Goal: Navigation & Orientation: Find specific page/section

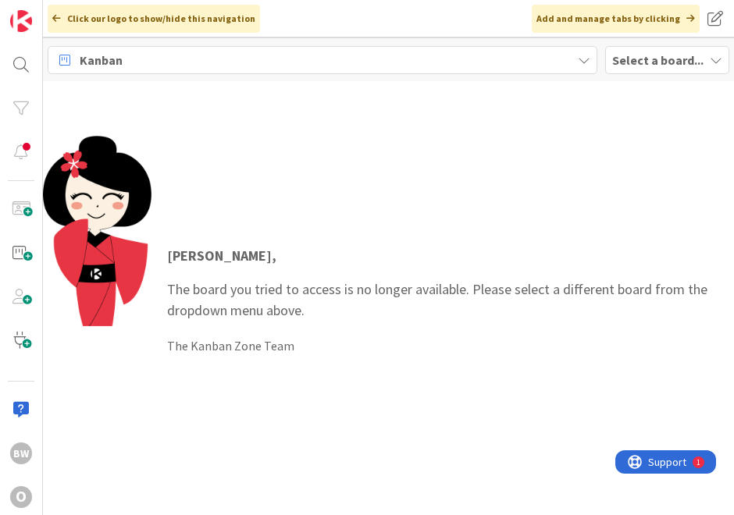
click at [651, 52] on b "Select a board..." at bounding box center [657, 60] width 91 height 16
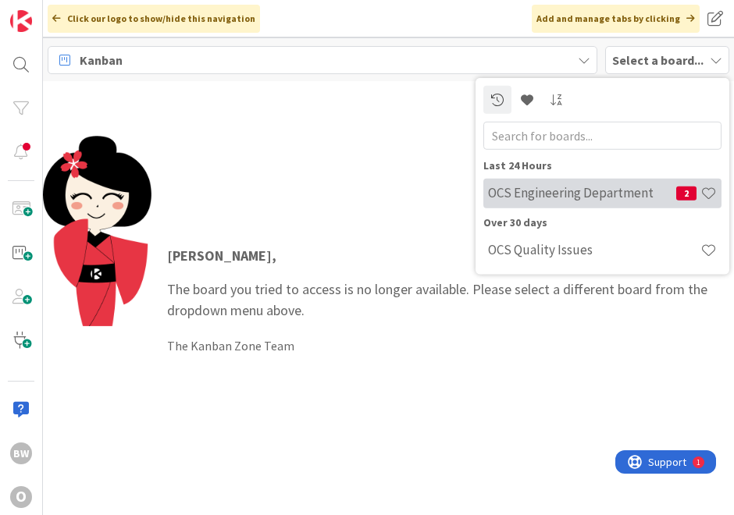
click at [588, 190] on h4 "OCS Engineering Department" at bounding box center [582, 193] width 188 height 16
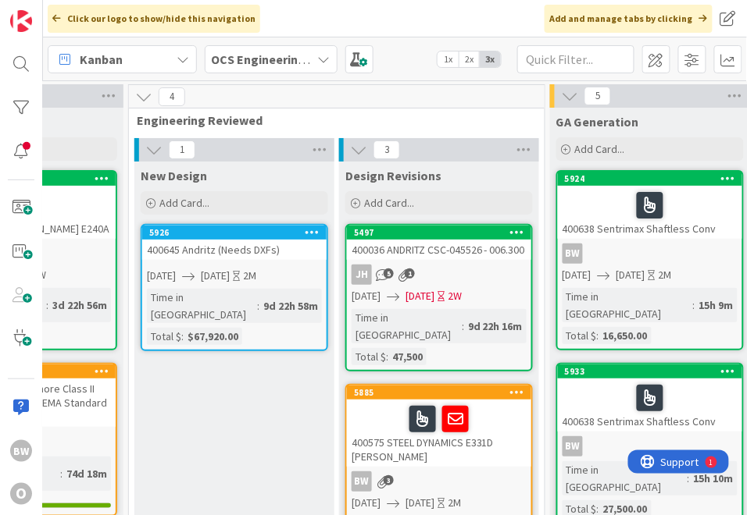
scroll to position [0, 305]
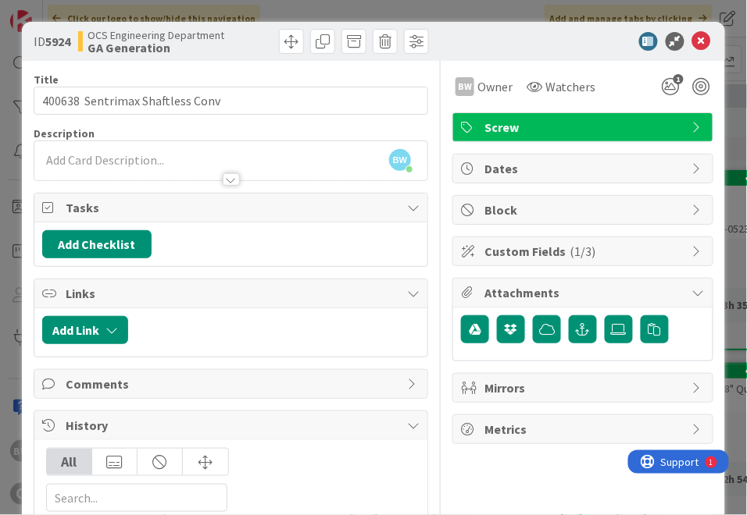
click at [513, 292] on span "Attachments" at bounding box center [584, 292] width 200 height 19
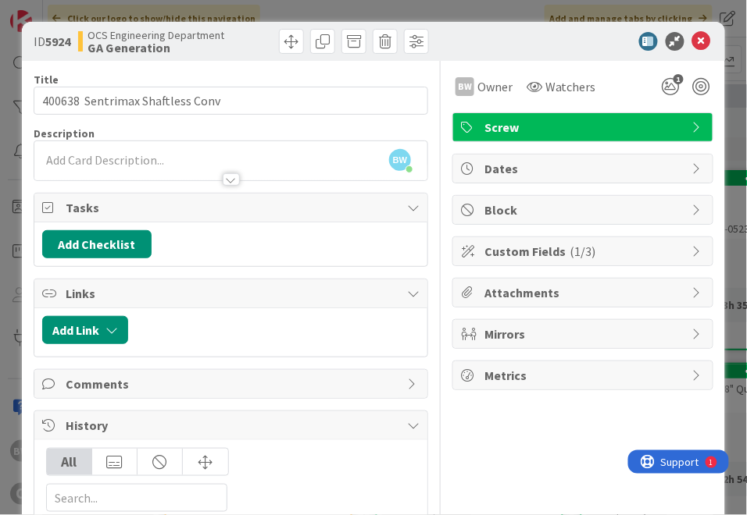
click at [513, 292] on span "Attachments" at bounding box center [584, 292] width 200 height 19
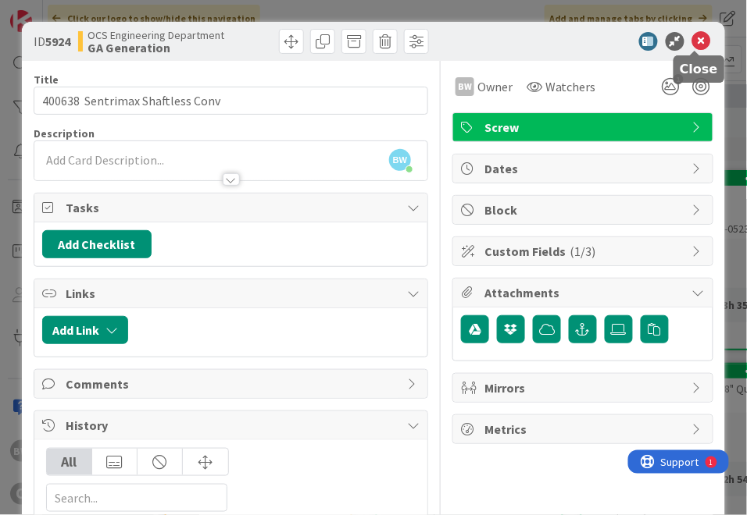
click at [697, 37] on icon at bounding box center [701, 41] width 19 height 19
